Goal: Task Accomplishment & Management: Use online tool/utility

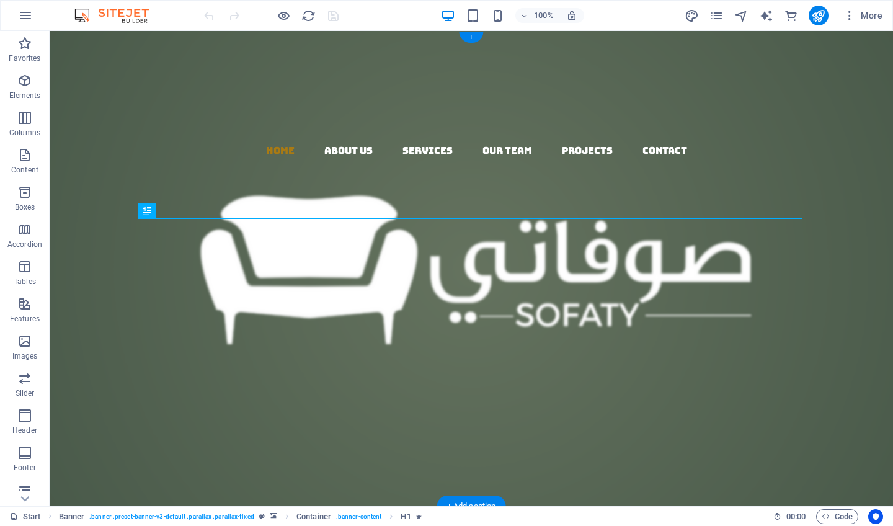
click at [147, 107] on div at bounding box center [477, 87] width 834 height 112
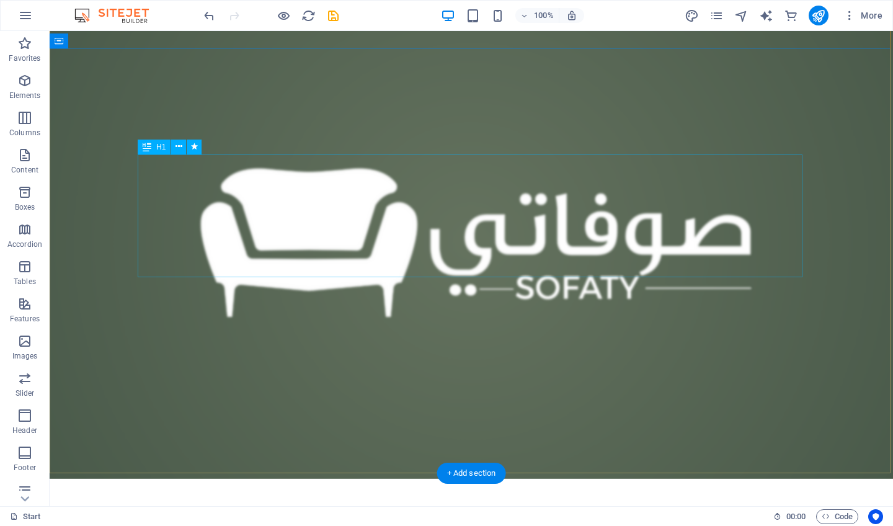
scroll to position [33, 0]
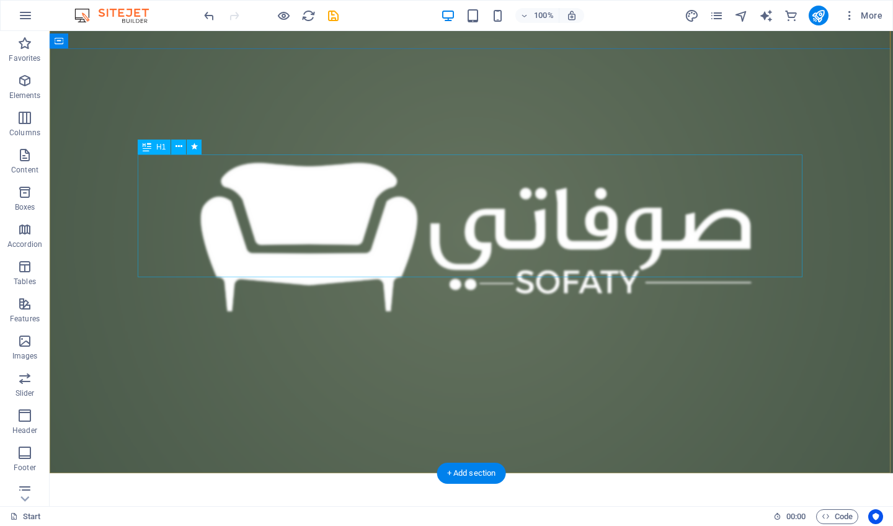
click at [321, 230] on div "Woodworks ­ made with Passion" at bounding box center [471, 275] width 665 height 124
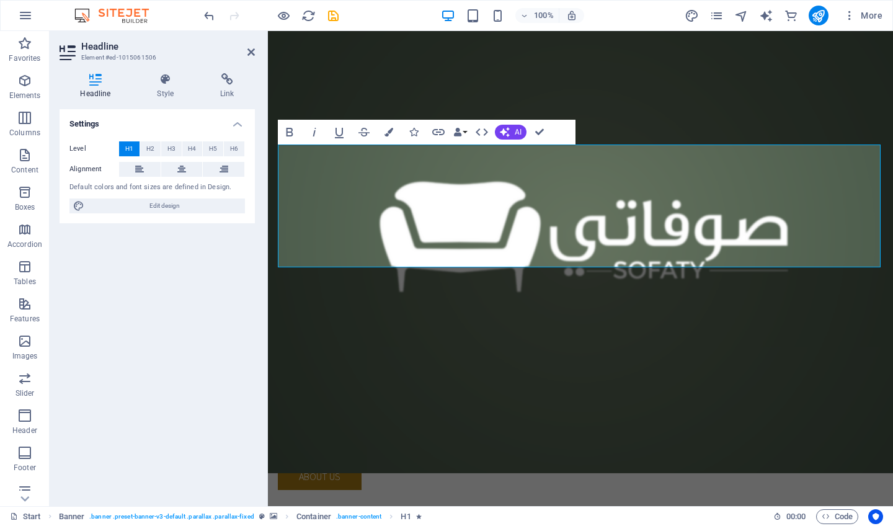
click at [239, 123] on h4 "Settings" at bounding box center [157, 120] width 195 height 22
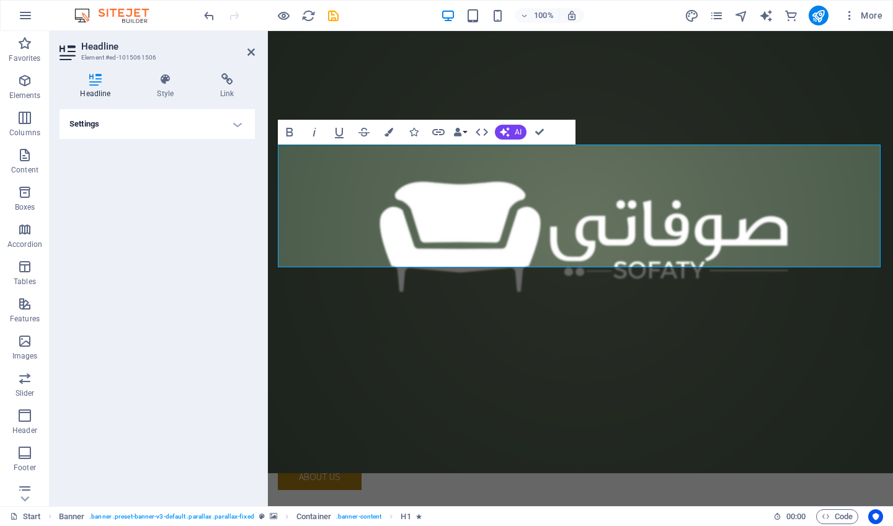
click at [239, 123] on h4 "Settings" at bounding box center [157, 124] width 195 height 30
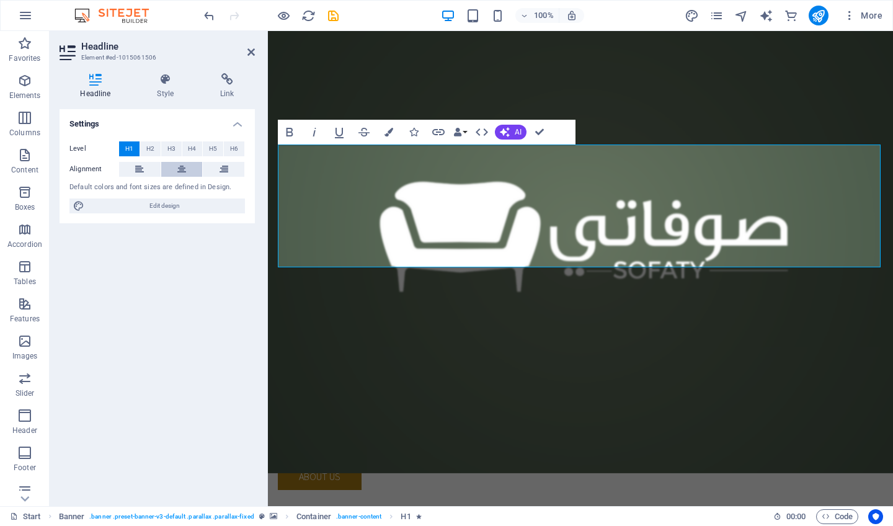
click at [182, 171] on icon at bounding box center [181, 169] width 9 height 15
click at [166, 203] on span "Edit design" at bounding box center [164, 206] width 153 height 15
select select "rem"
select select "300"
select select "px"
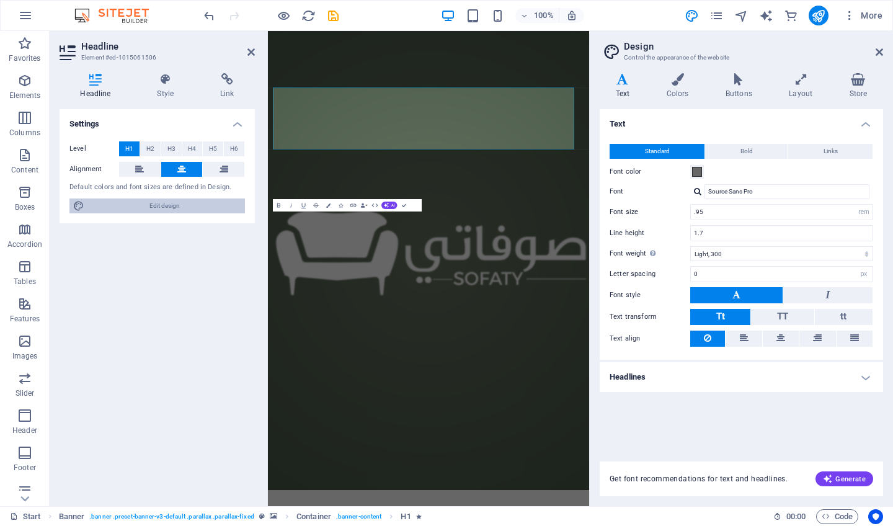
click at [166, 203] on span "Edit design" at bounding box center [164, 206] width 153 height 15
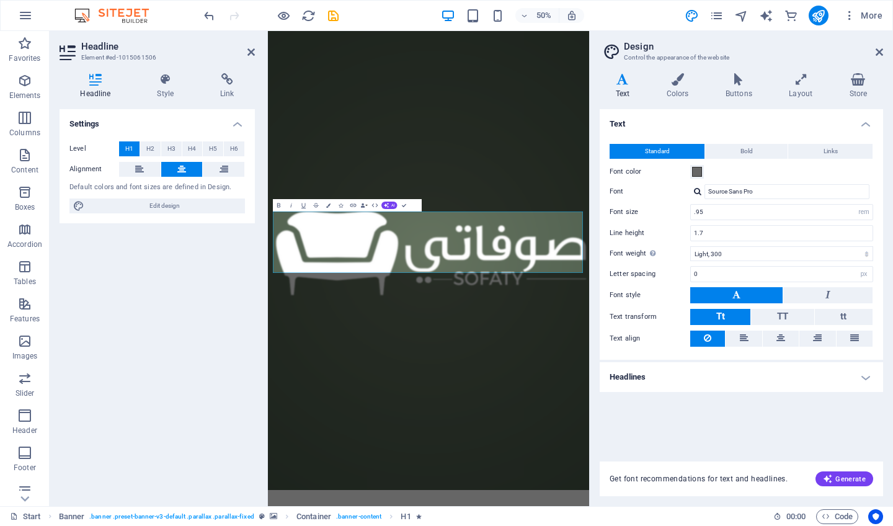
click at [743, 294] on button at bounding box center [736, 295] width 92 height 16
click at [823, 193] on input "Source Sans Pro" at bounding box center [787, 191] width 165 height 15
drag, startPoint x: 765, startPoint y: 192, endPoint x: 707, endPoint y: 190, distance: 57.7
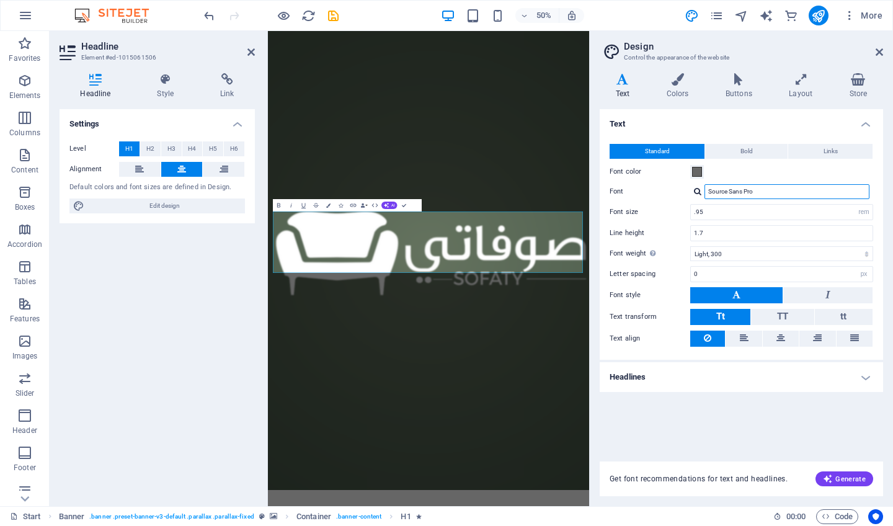
click at [707, 190] on input "Source Sans Pro" at bounding box center [787, 191] width 165 height 15
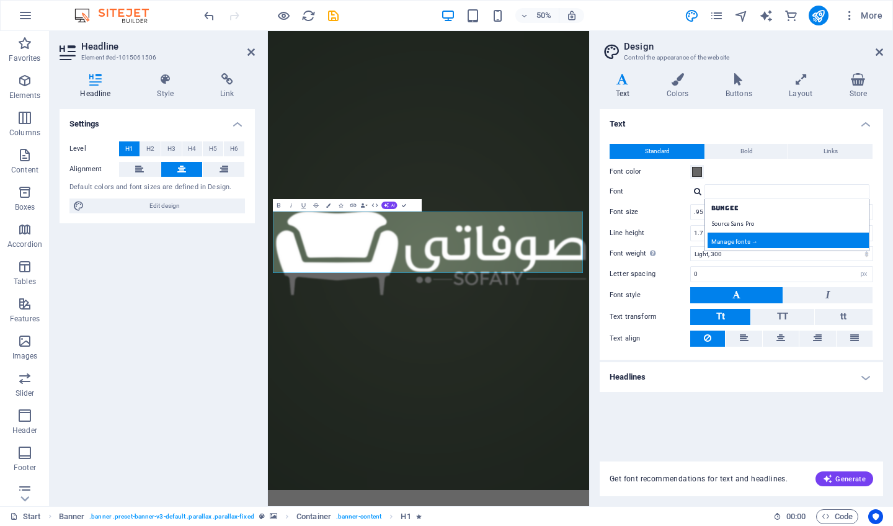
click at [756, 240] on div "Manage fonts →" at bounding box center [790, 241] width 164 height 16
select select "popularity"
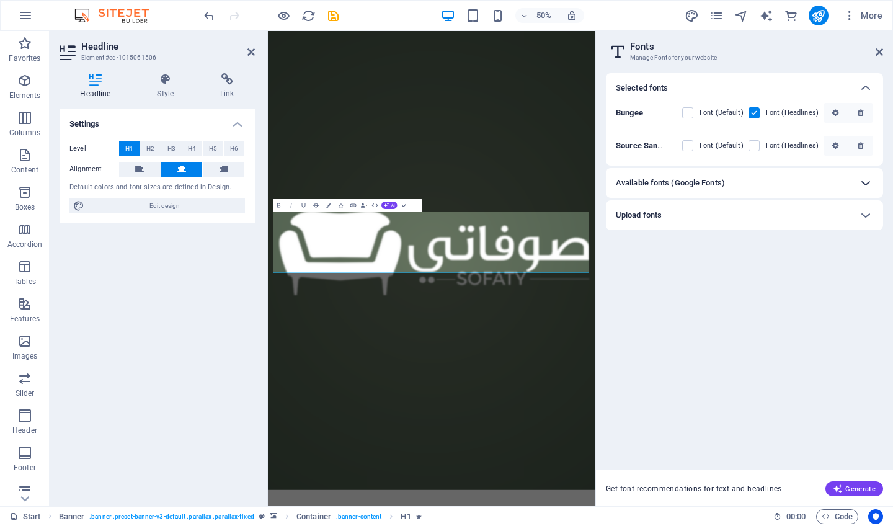
click at [867, 178] on icon at bounding box center [866, 183] width 15 height 15
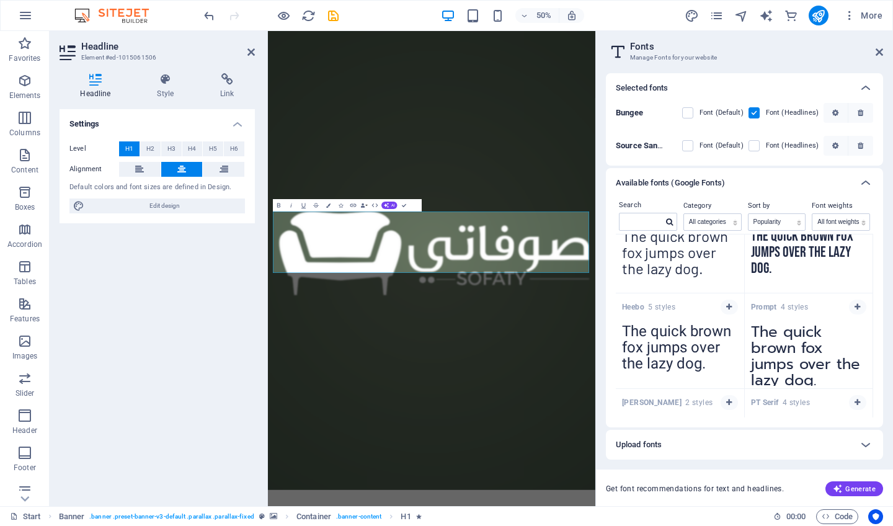
scroll to position [1761, 0]
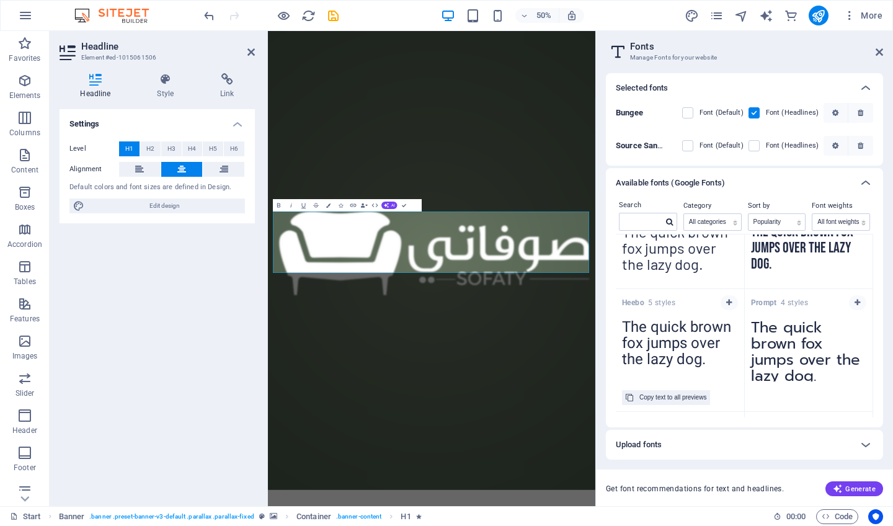
click at [671, 326] on textarea "The quick brown fox jumps over the lazy dog." at bounding box center [680, 347] width 128 height 68
click at [727, 298] on button "button" at bounding box center [729, 302] width 17 height 15
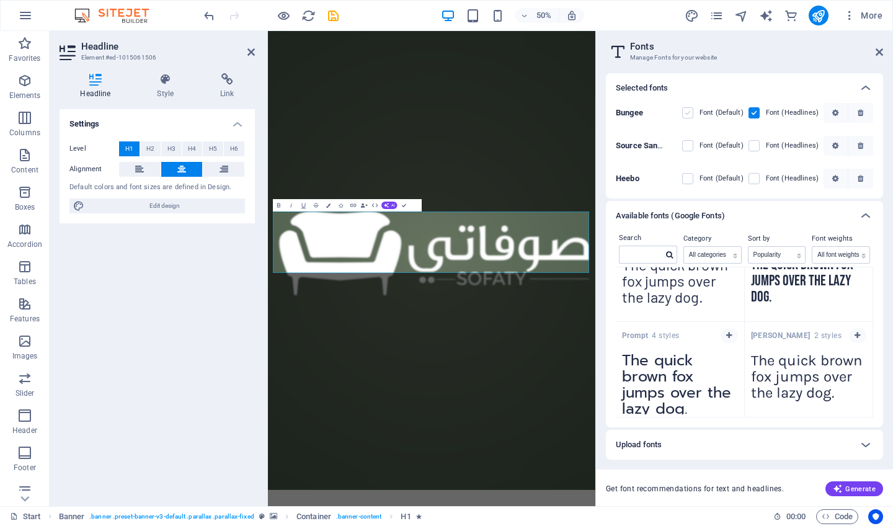
click at [694, 110] on label at bounding box center [687, 112] width 11 height 11
click at [0, 0] on input "checkbox" at bounding box center [0, 0] width 0 height 0
click at [694, 110] on label at bounding box center [687, 112] width 11 height 11
click at [0, 0] on input "checkbox" at bounding box center [0, 0] width 0 height 0
click at [691, 110] on label at bounding box center [687, 112] width 11 height 11
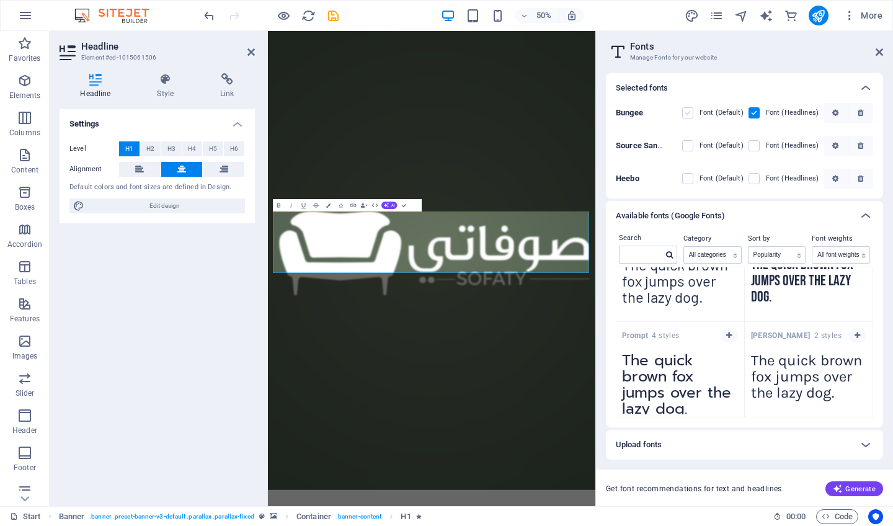
click at [0, 0] on input "checkbox" at bounding box center [0, 0] width 0 height 0
click at [880, 51] on icon at bounding box center [879, 52] width 7 height 10
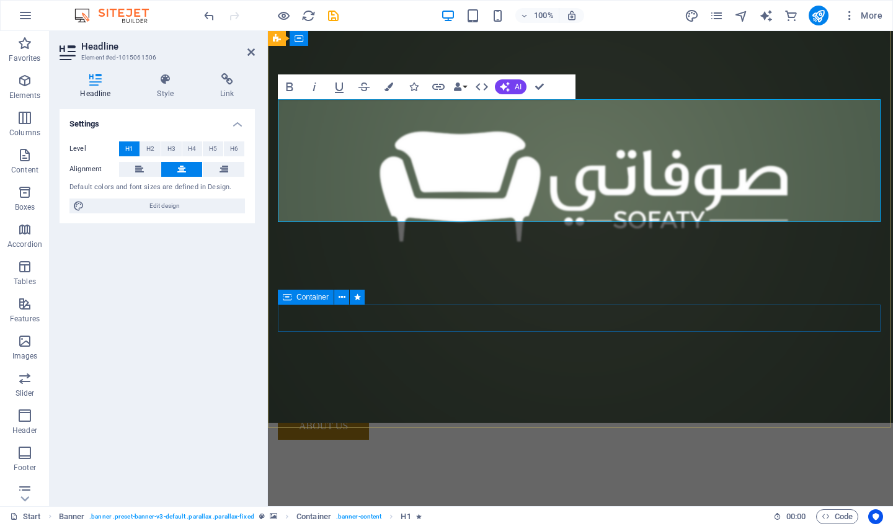
scroll to position [78, 0]
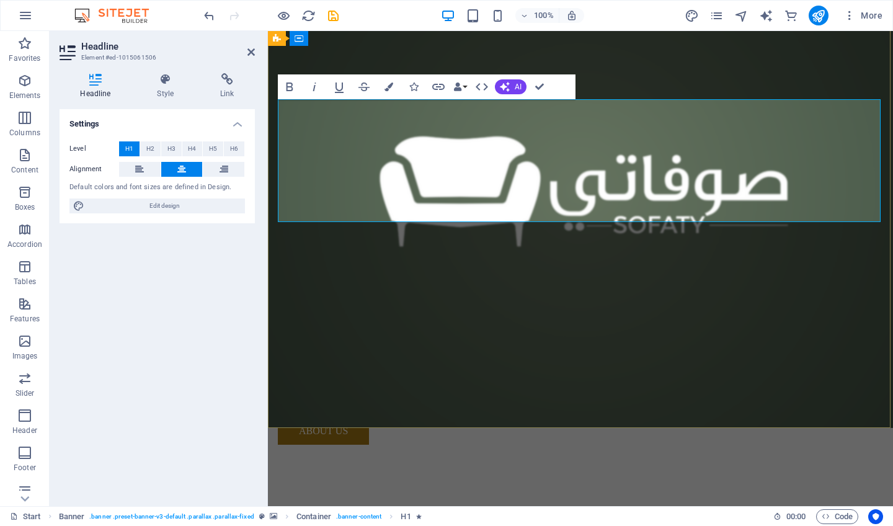
drag, startPoint x: 342, startPoint y: 197, endPoint x: 842, endPoint y: 124, distance: 505.9
click at [842, 168] on h1 "الحلول الذكية في العزل المائي وكيماويات البناء المحدودة" at bounding box center [580, 261] width 605 height 186
click at [171, 207] on span "Edit design" at bounding box center [164, 206] width 153 height 15
select select "rem"
select select "300"
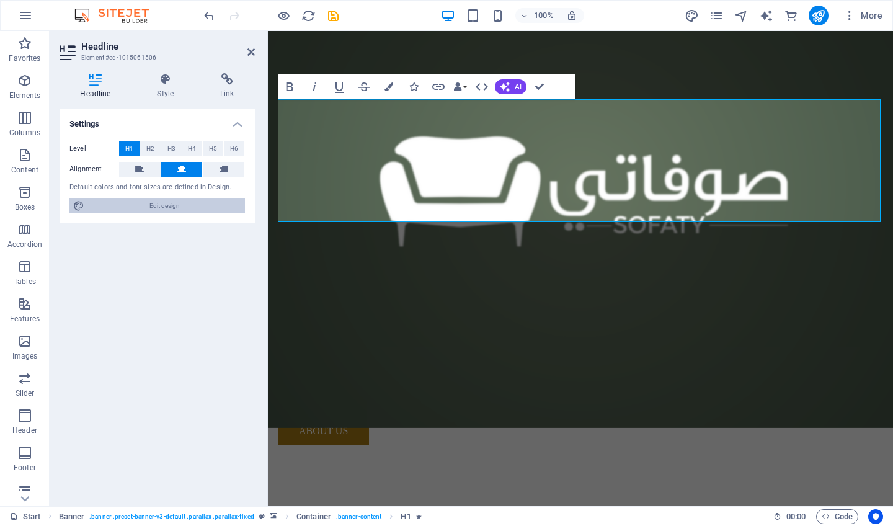
select select "px"
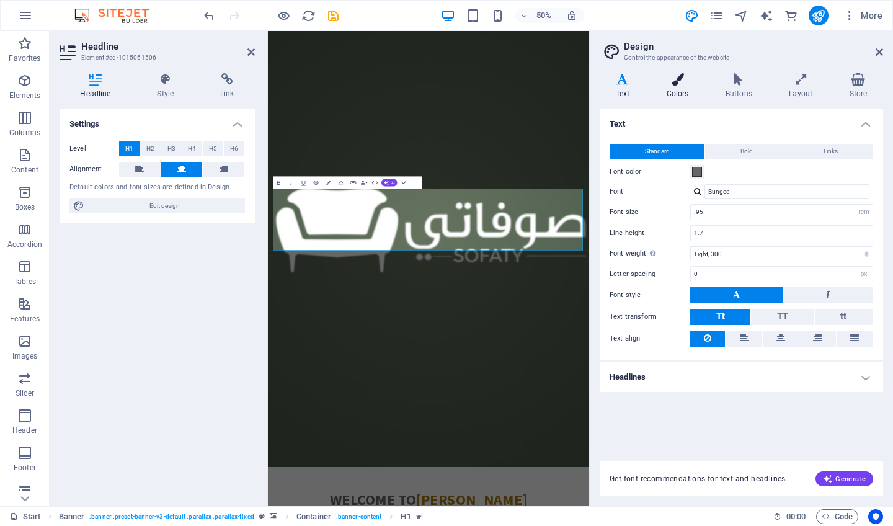
click at [677, 76] on icon at bounding box center [678, 79] width 54 height 12
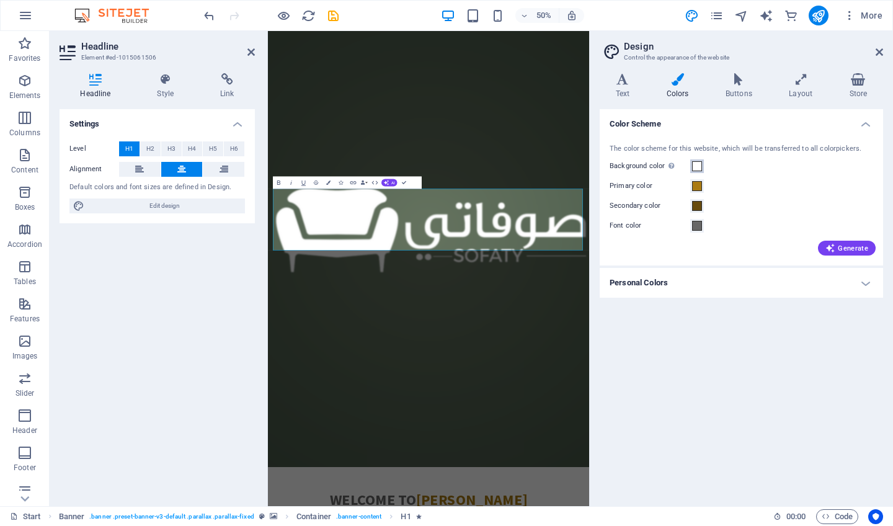
click at [695, 167] on span at bounding box center [697, 166] width 10 height 10
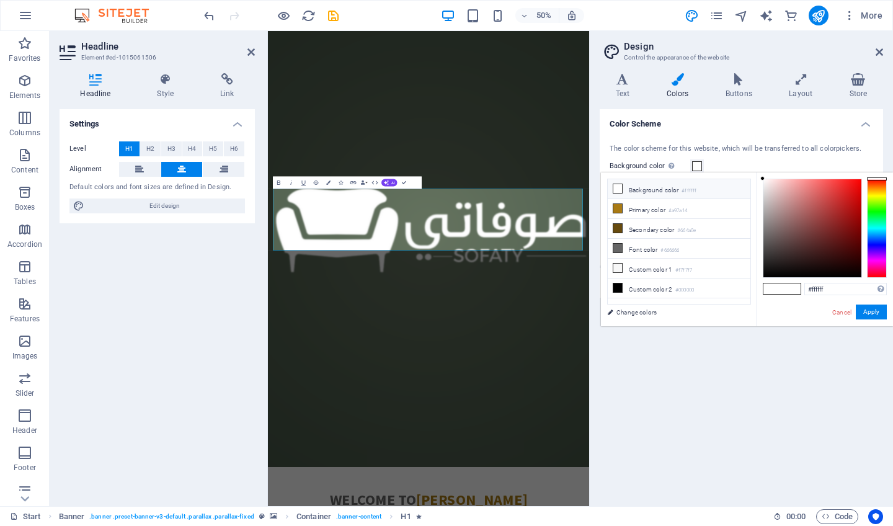
click at [617, 189] on icon at bounding box center [618, 188] width 9 height 9
click at [874, 313] on button "Apply" at bounding box center [871, 312] width 31 height 15
click at [874, 313] on div "Color Scheme The color scheme for this website, which will be transferred to al…" at bounding box center [742, 302] width 284 height 387
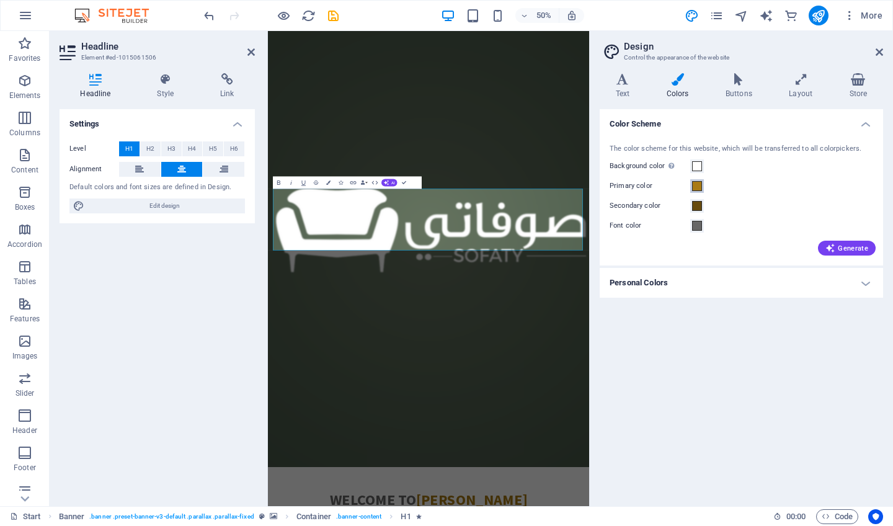
click at [699, 184] on span at bounding box center [697, 186] width 10 height 10
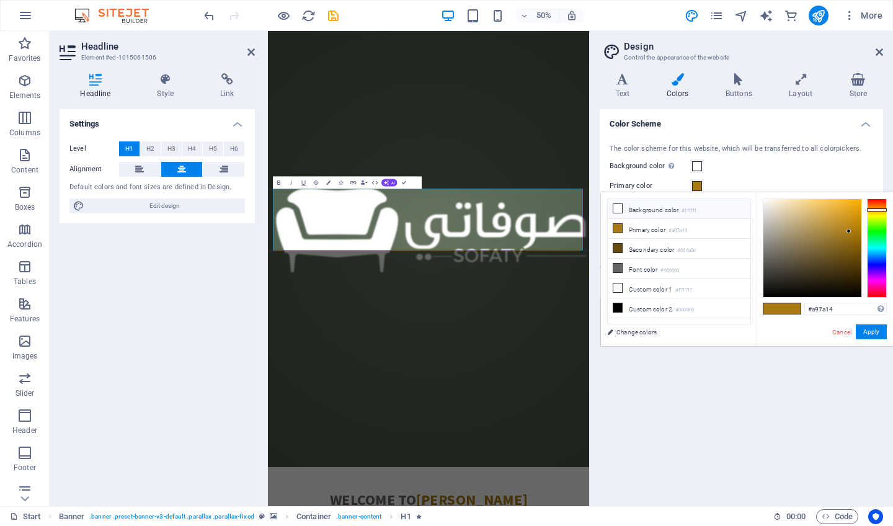
click at [616, 207] on icon at bounding box center [618, 208] width 9 height 9
type input "#ffffff"
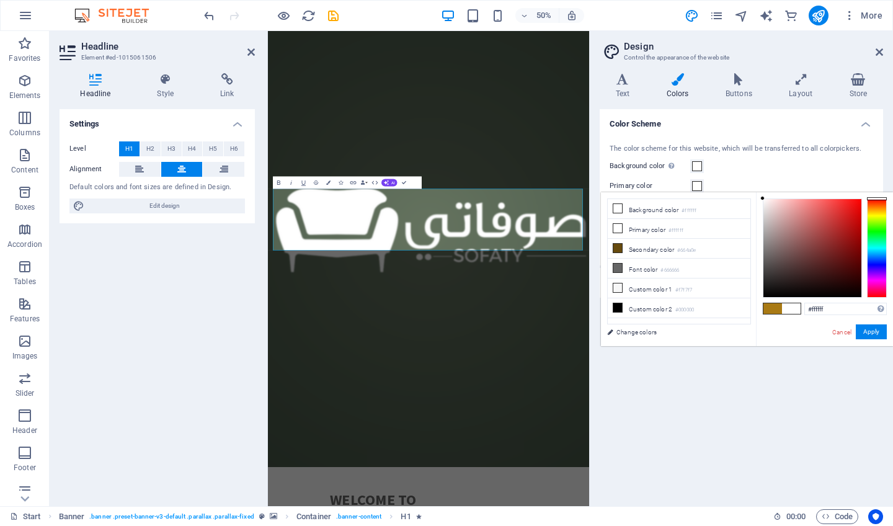
click at [793, 308] on span at bounding box center [791, 308] width 19 height 11
click at [717, 378] on div "Color Scheme The color scheme for this website, which will be transferred to al…" at bounding box center [742, 302] width 284 height 387
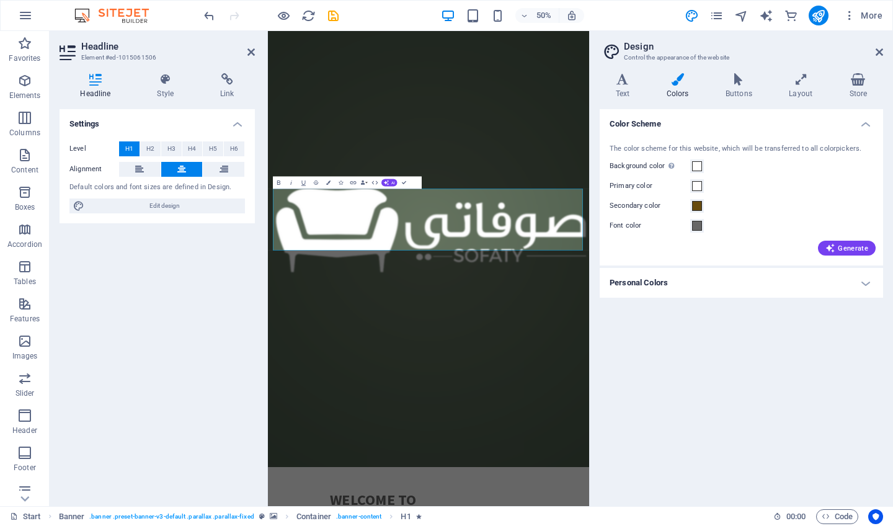
click at [702, 387] on div "Color Scheme The color scheme for this website, which will be transferred to al…" at bounding box center [742, 302] width 284 height 387
click at [730, 525] on div "الحلول الذكية في العزل المائي وكيماويات البناء المحدودة Lorem ipsum dolor sit a…" at bounding box center [589, 323] width 643 height 411
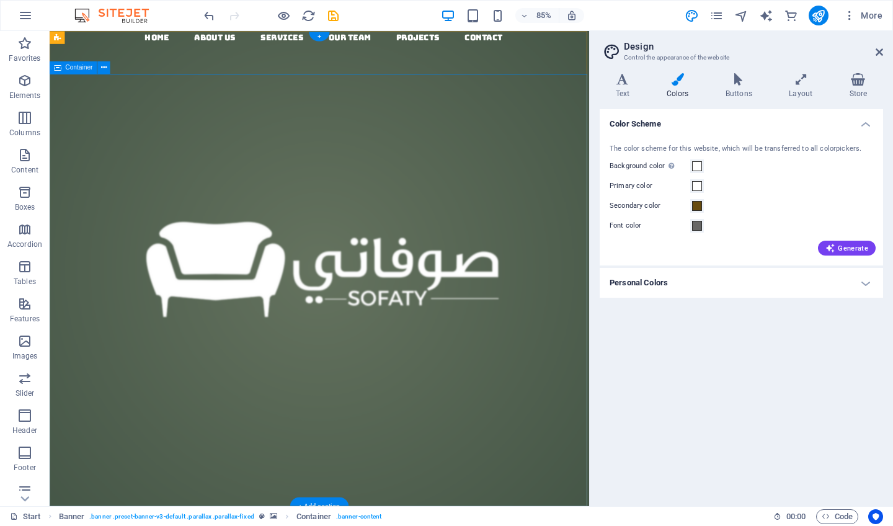
scroll to position [0, 0]
click at [504, 47] on nav "Home About us Services Our Team Projects Contact" at bounding box center [372, 39] width 625 height 16
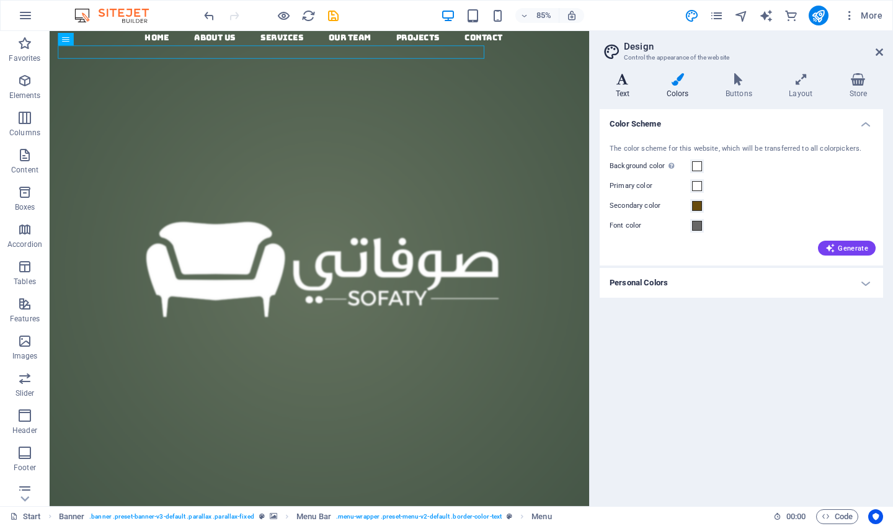
click at [625, 91] on h4 "Text" at bounding box center [625, 86] width 51 height 26
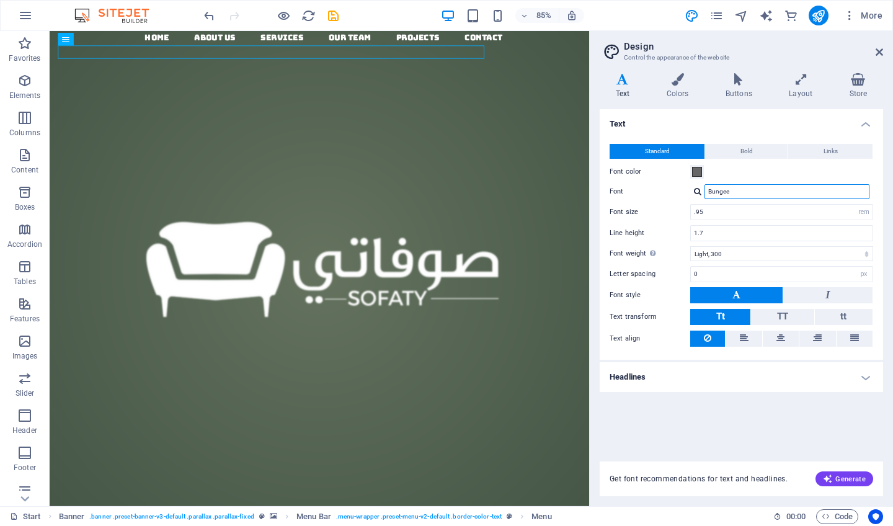
click at [777, 192] on input "Bungee" at bounding box center [787, 191] width 165 height 15
drag, startPoint x: 745, startPoint y: 187, endPoint x: 761, endPoint y: 197, distance: 18.9
click at [761, 197] on input "Bungee" at bounding box center [787, 191] width 165 height 15
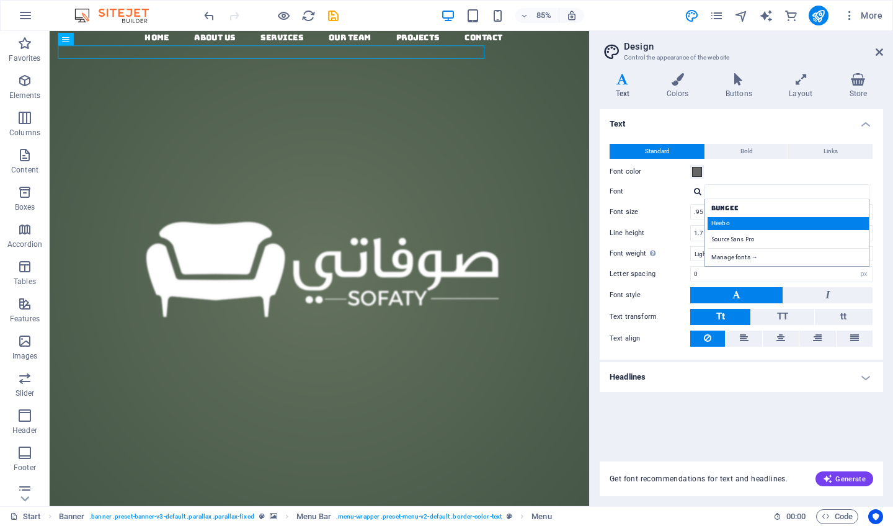
click at [738, 220] on div "Heebo" at bounding box center [790, 223] width 164 height 13
type input "Heebo"
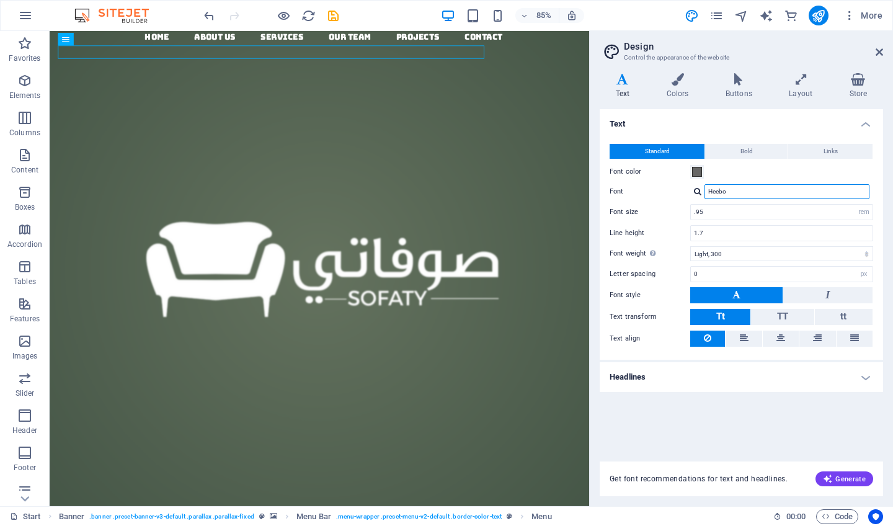
click at [728, 190] on input "Heebo" at bounding box center [787, 191] width 165 height 15
drag, startPoint x: 728, startPoint y: 190, endPoint x: 703, endPoint y: 190, distance: 24.8
click at [703, 190] on div "Heebo Manage fonts →" at bounding box center [781, 191] width 183 height 15
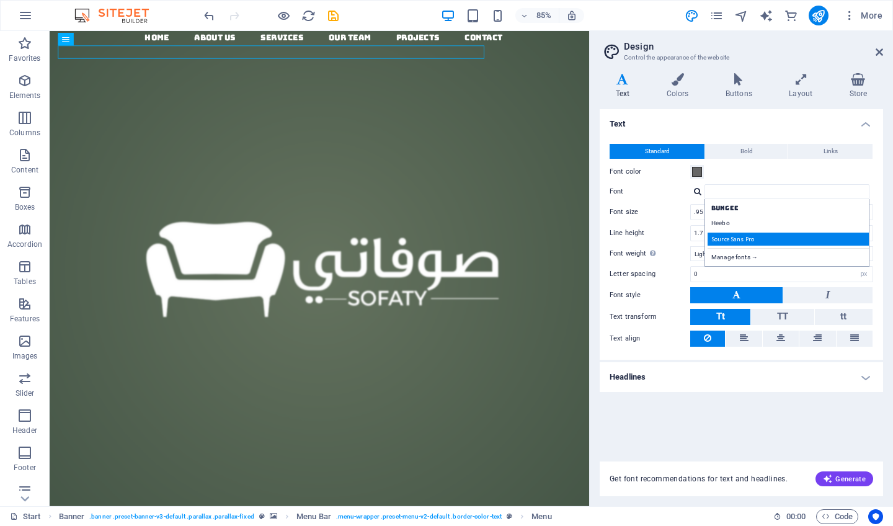
click at [755, 237] on div "Source Sans Pro" at bounding box center [790, 239] width 164 height 13
type input "Source Sans Pro"
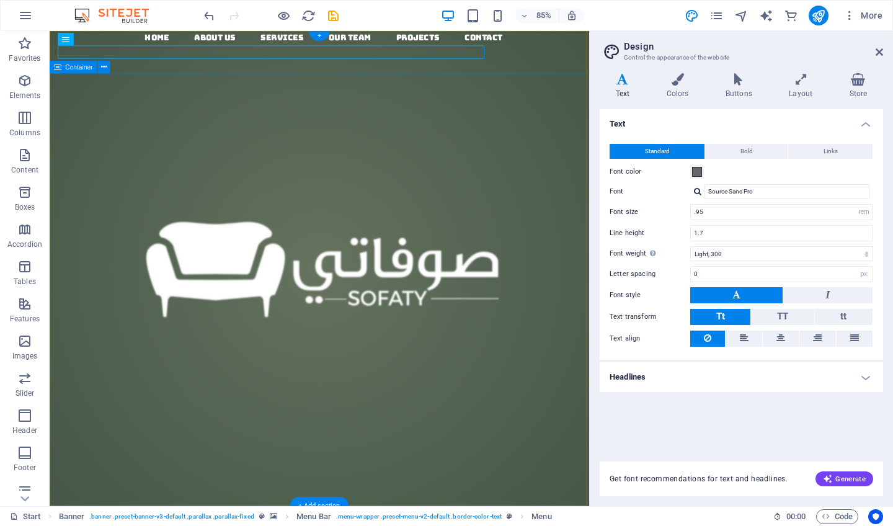
click at [570, 197] on div "الحلول الذكية في العزل المائي وكيماويات البناء المحدودة Lorem ipsum dolor sit a…" at bounding box center [367, 402] width 635 height 411
click at [514, 47] on nav "Home About us Services Our Team Projects Contact" at bounding box center [372, 39] width 625 height 16
type input "Heebo"
click at [162, 47] on nav "Home About us Services Our Team Projects Contact" at bounding box center [372, 39] width 625 height 16
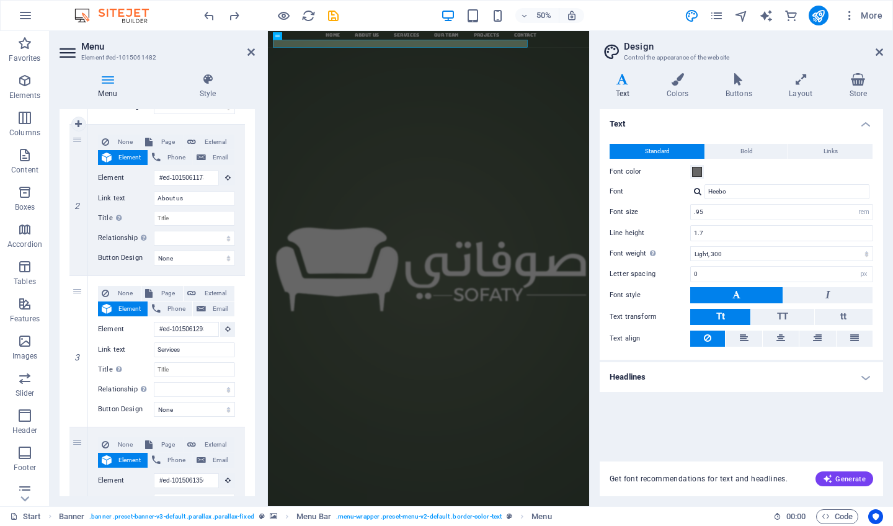
scroll to position [257, 0]
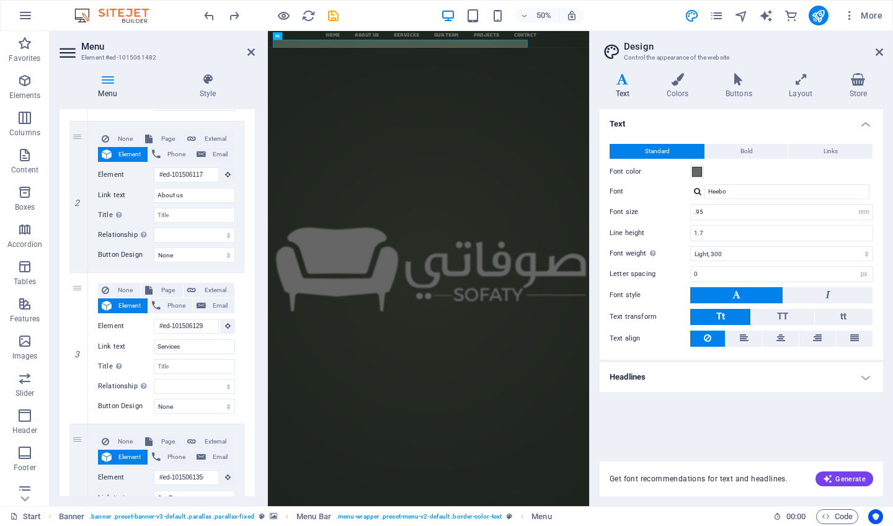
click at [245, 317] on div "1 None Page External Element Phone Email Page Start Subpage Legal Notice Privac…" at bounding box center [157, 423] width 195 height 927
click at [253, 45] on h2 "Menu" at bounding box center [168, 46] width 174 height 11
click at [252, 52] on icon at bounding box center [251, 52] width 7 height 10
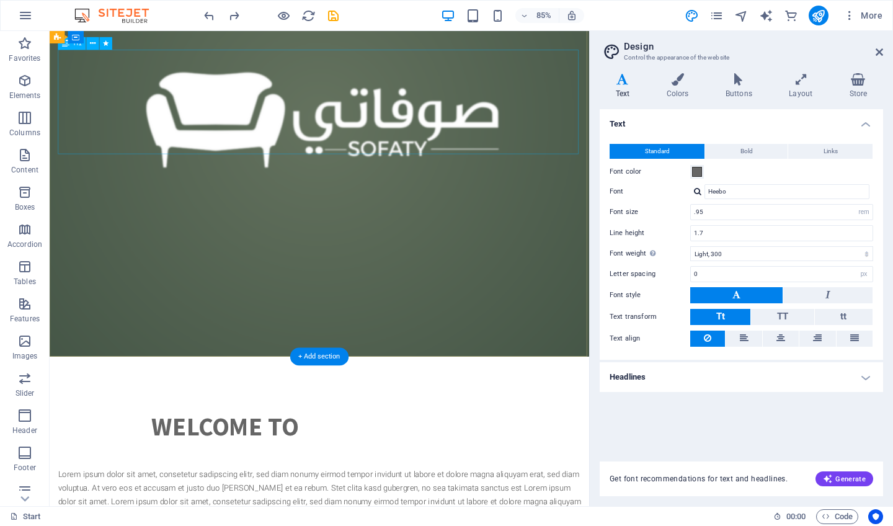
scroll to position [209, 0]
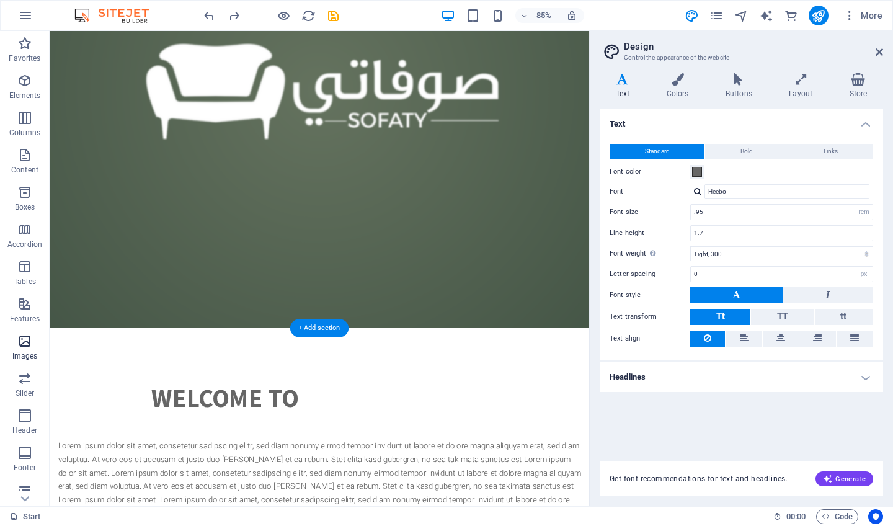
click at [29, 336] on icon "button" at bounding box center [24, 341] width 15 height 15
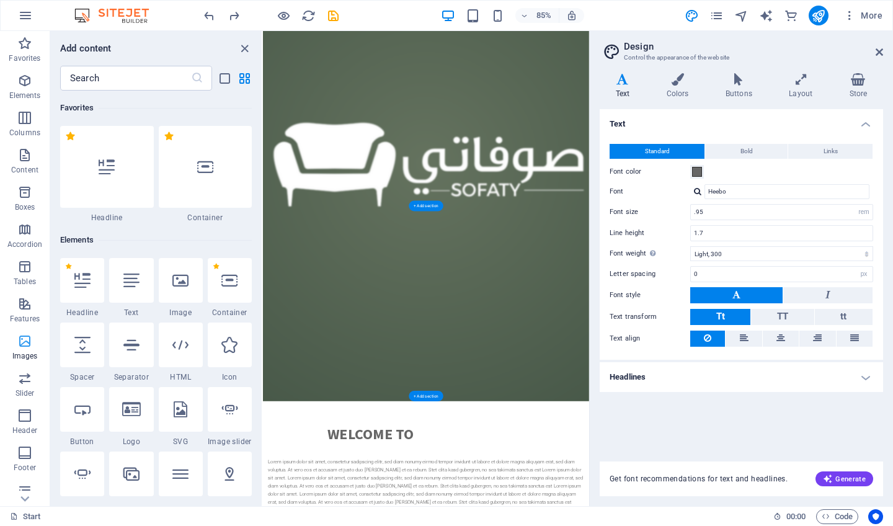
click at [26, 341] on icon "button" at bounding box center [24, 341] width 15 height 15
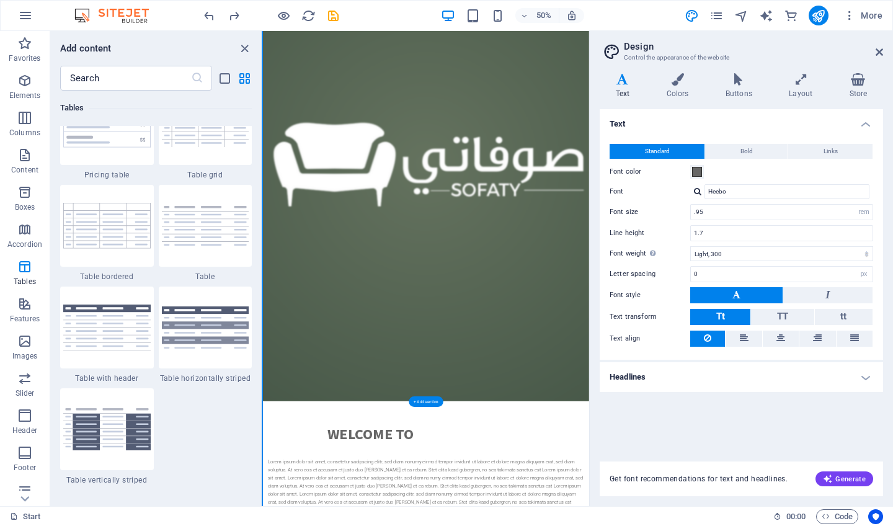
scroll to position [4438, 0]
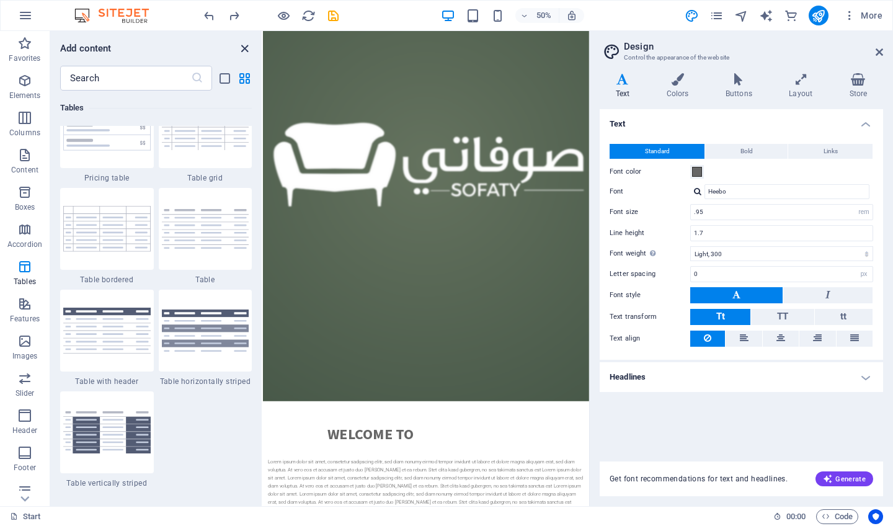
click at [243, 50] on icon "close panel" at bounding box center [245, 49] width 14 height 14
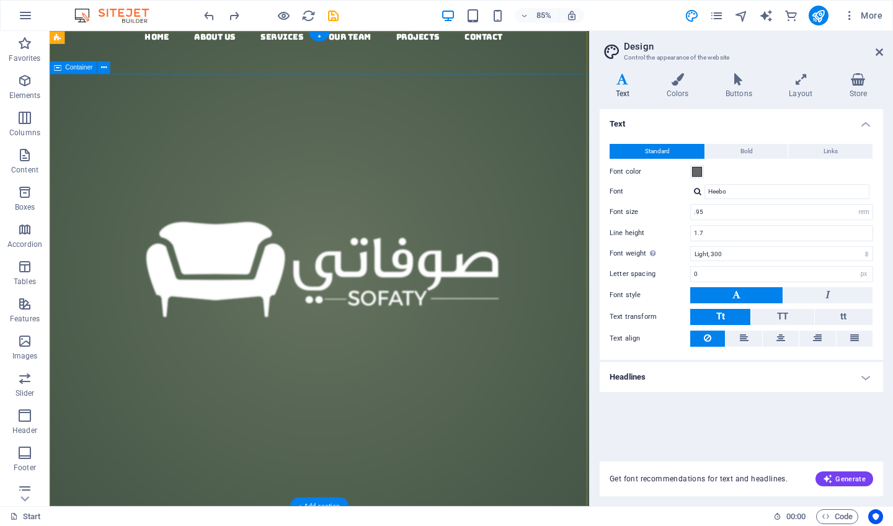
scroll to position [0, 0]
click at [110, 47] on nav "Home About us Services Our Team Projects Contact" at bounding box center [372, 39] width 625 height 16
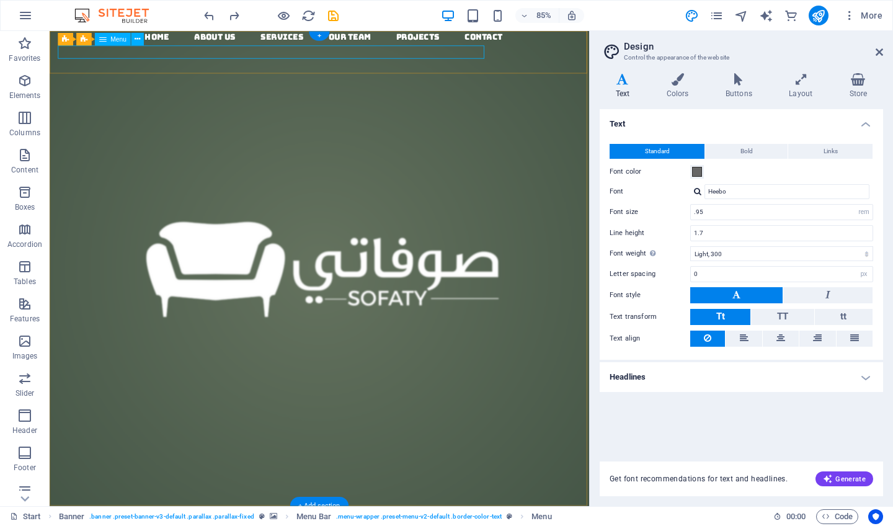
click at [119, 47] on nav "Home About us Services Our Team Projects Contact" at bounding box center [372, 39] width 625 height 16
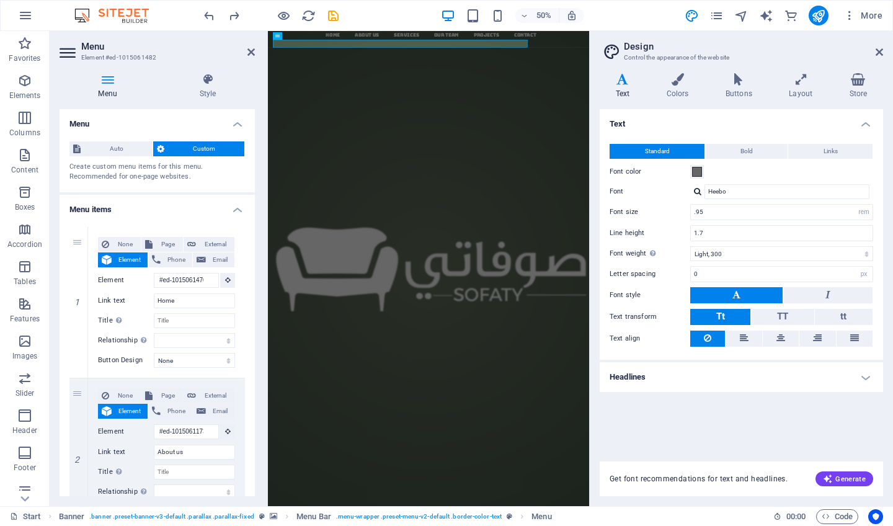
click at [79, 123] on h4 "Menu" at bounding box center [157, 120] width 195 height 22
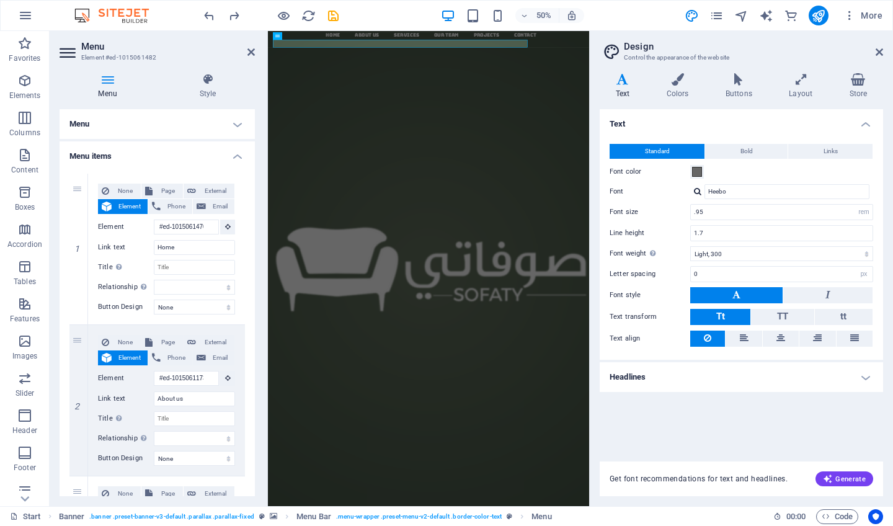
click at [236, 128] on h4 "Menu" at bounding box center [157, 124] width 195 height 30
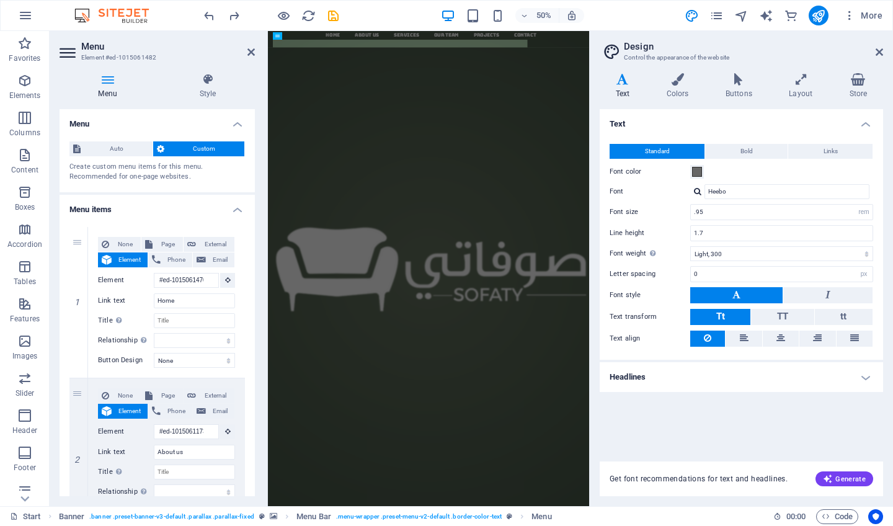
click at [235, 127] on h4 "Menu" at bounding box center [157, 120] width 195 height 22
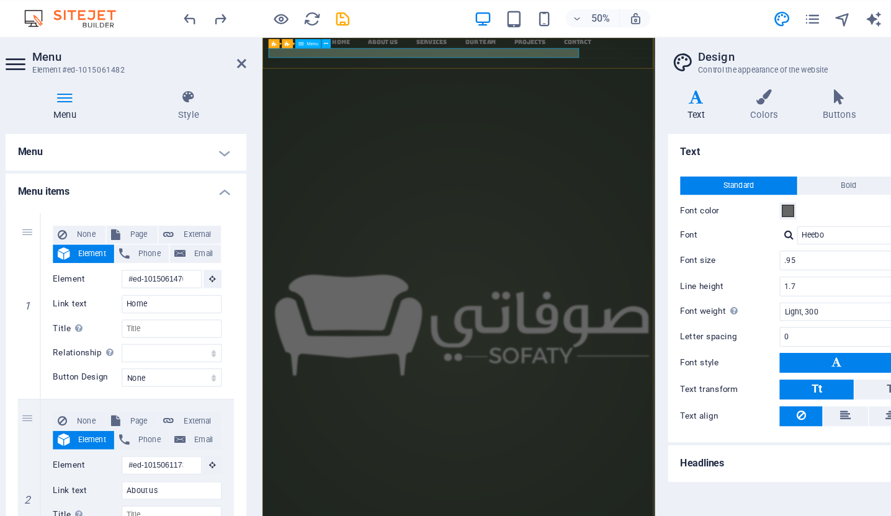
click at [297, 37] on icon at bounding box center [299, 35] width 4 height 7
click at [428, 53] on nav "Home About us Services Our Team Projects Contact" at bounding box center [586, 45] width 628 height 16
click at [492, 293] on div "الحلول الذكية في العزل المائي وكيماويات البناء المحدودة Lorem ipsum dolor sit a…" at bounding box center [581, 408] width 638 height 411
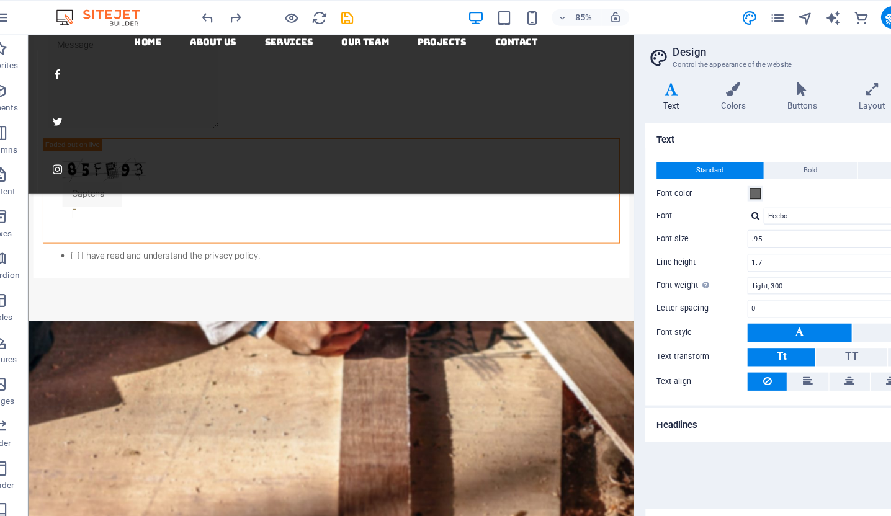
scroll to position [1146, 0]
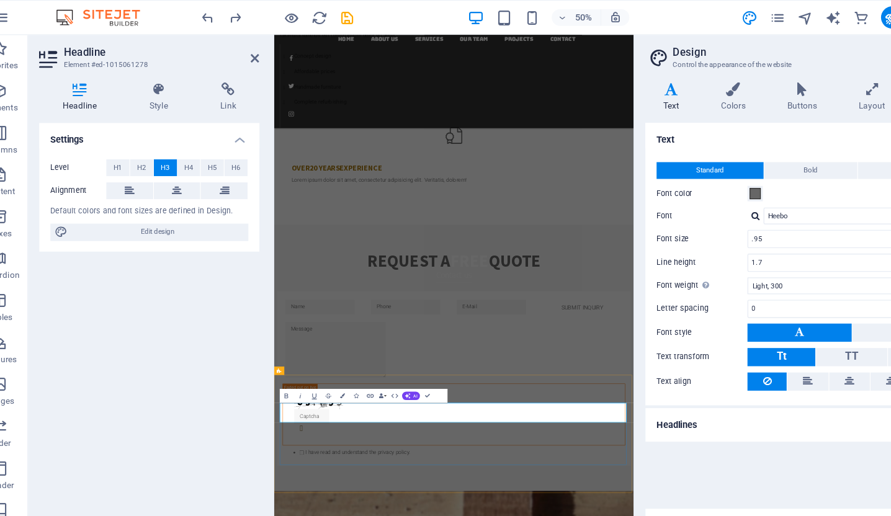
drag, startPoint x: 428, startPoint y: 699, endPoint x: 767, endPoint y: 696, distance: 338.7
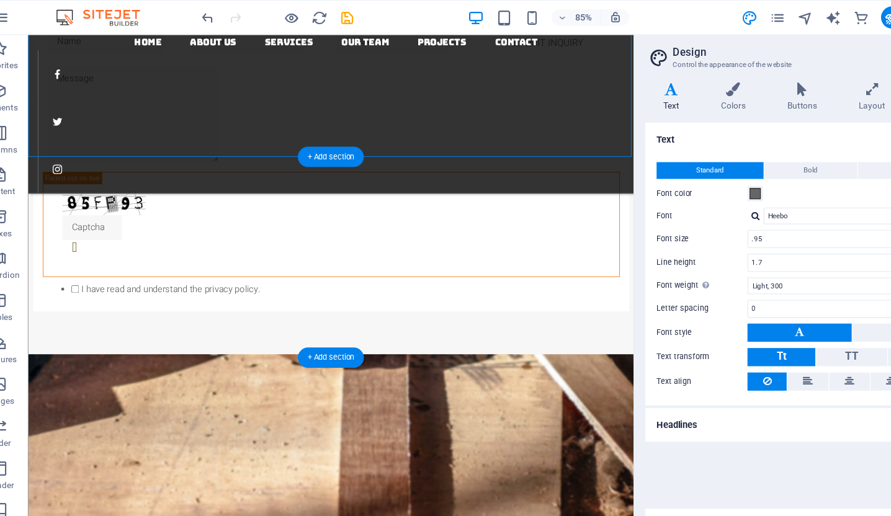
scroll to position [1284, 0]
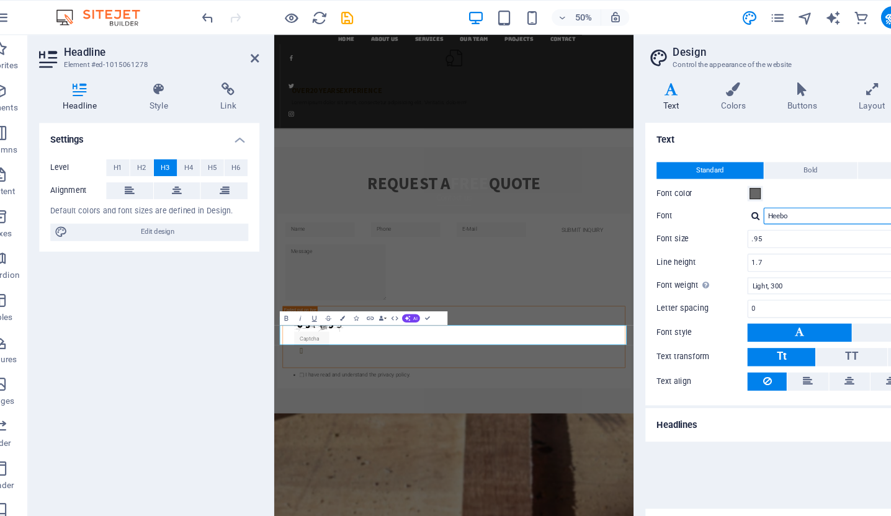
click at [709, 190] on input "Heebo" at bounding box center [784, 191] width 165 height 15
drag, startPoint x: 709, startPoint y: 190, endPoint x: 669, endPoint y: 190, distance: 39.7
click at [688, 190] on div "Heebo Manage fonts →" at bounding box center [779, 191] width 183 height 15
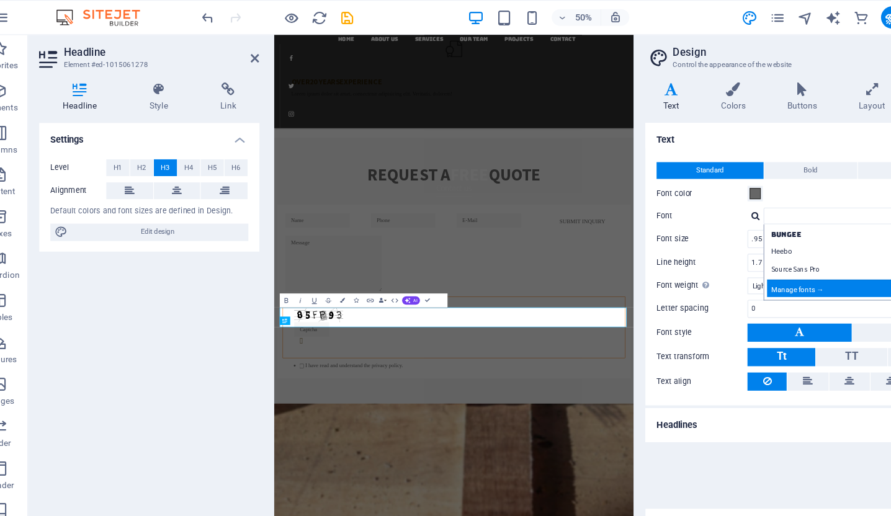
click at [730, 257] on div "Manage fonts →" at bounding box center [787, 256] width 164 height 16
select select "popularity"
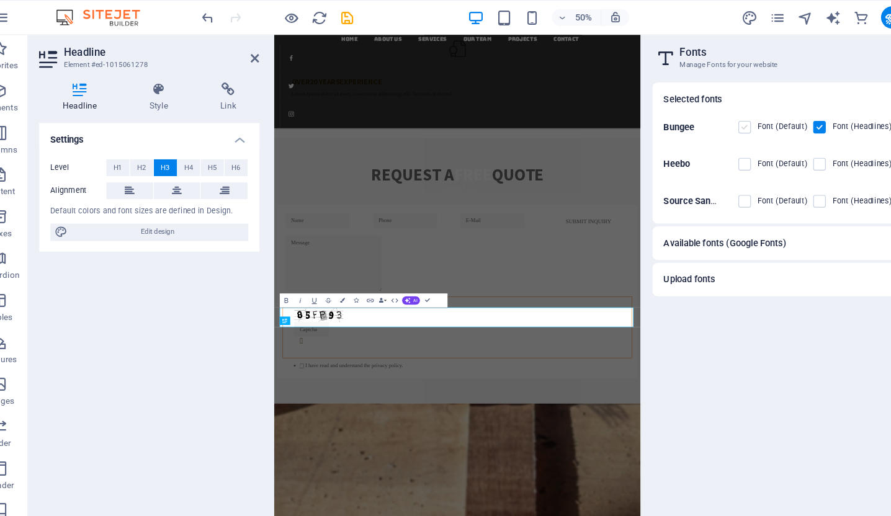
click at [680, 112] on label at bounding box center [685, 112] width 11 height 11
click at [0, 0] on input "checkbox" at bounding box center [0, 0] width 0 height 0
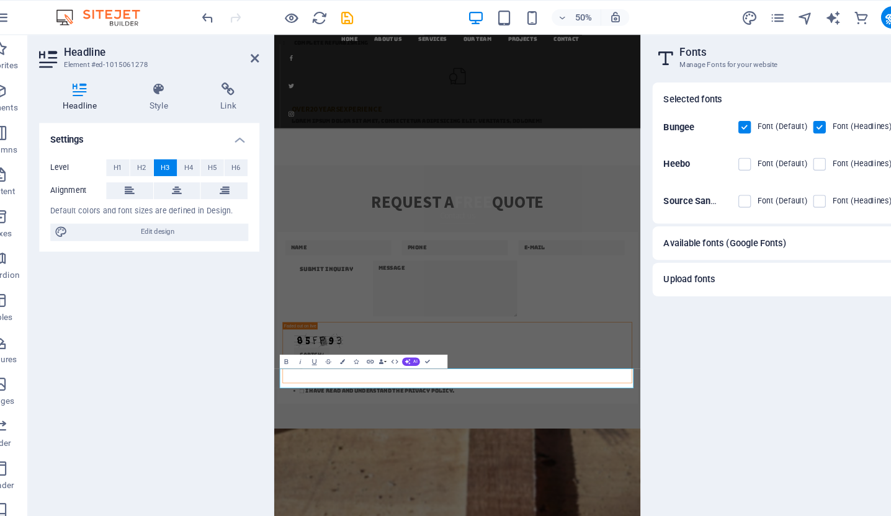
click at [646, 326] on div "Selected fonts Bungee Font (Default) Font (Headlines) Heebo Font (Default) Font…" at bounding box center [742, 261] width 277 height 377
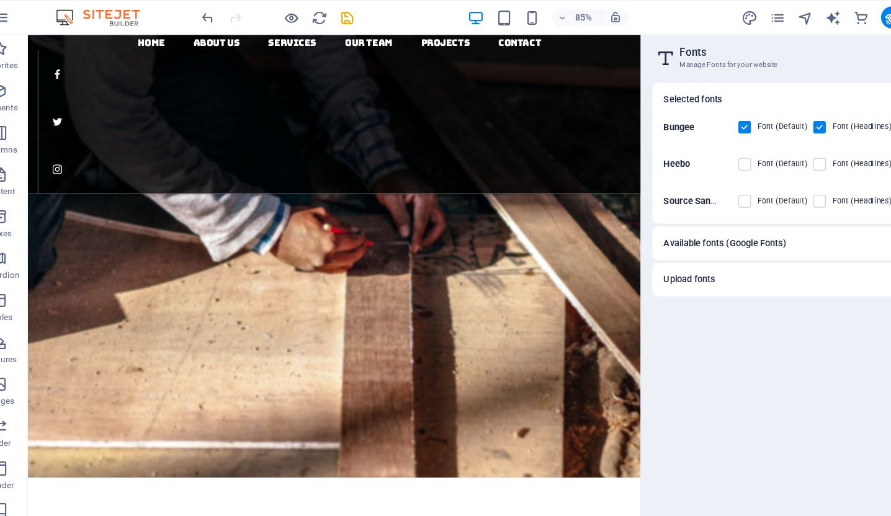
scroll to position [2001, 0]
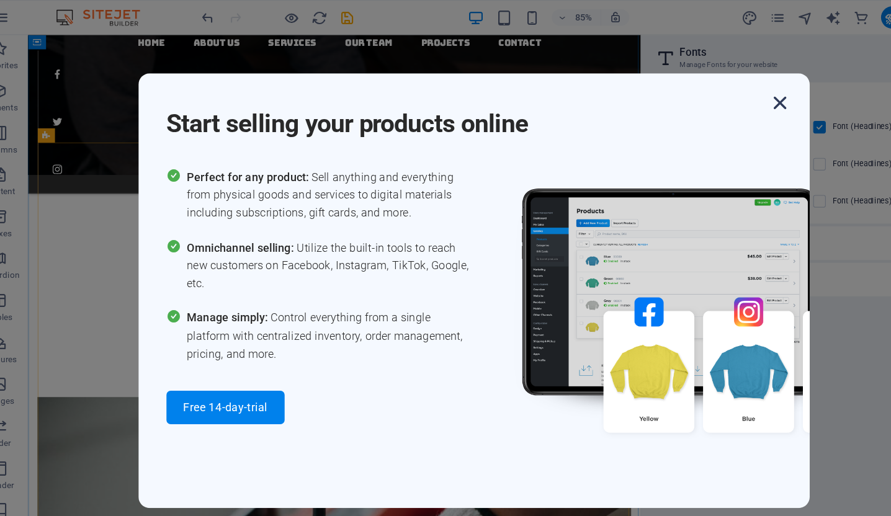
click at [706, 92] on icon "button" at bounding box center [717, 91] width 22 height 22
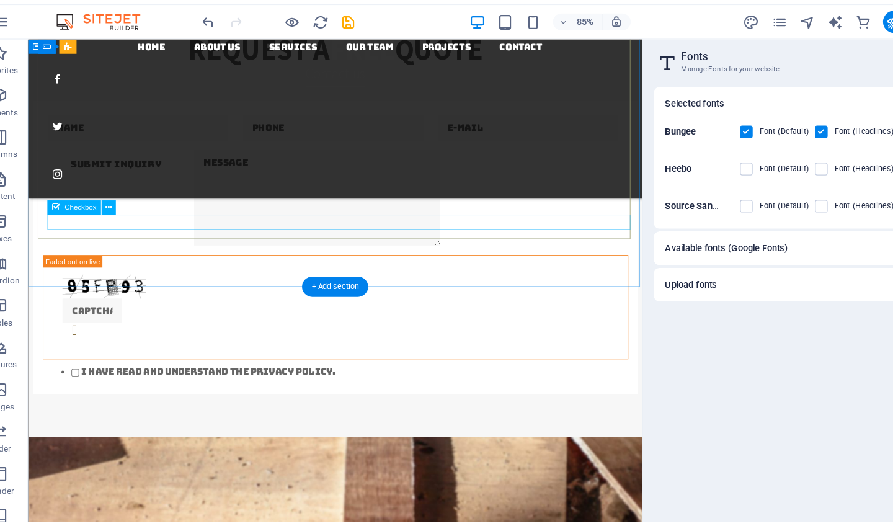
scroll to position [1187, 0]
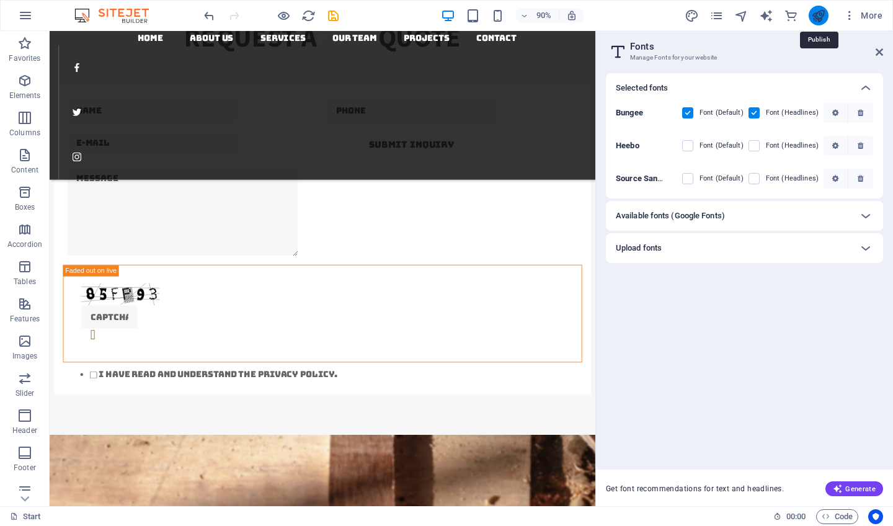
click at [818, 11] on icon "publish" at bounding box center [818, 16] width 14 height 14
checkbox input "false"
